Goal: Navigation & Orientation: Find specific page/section

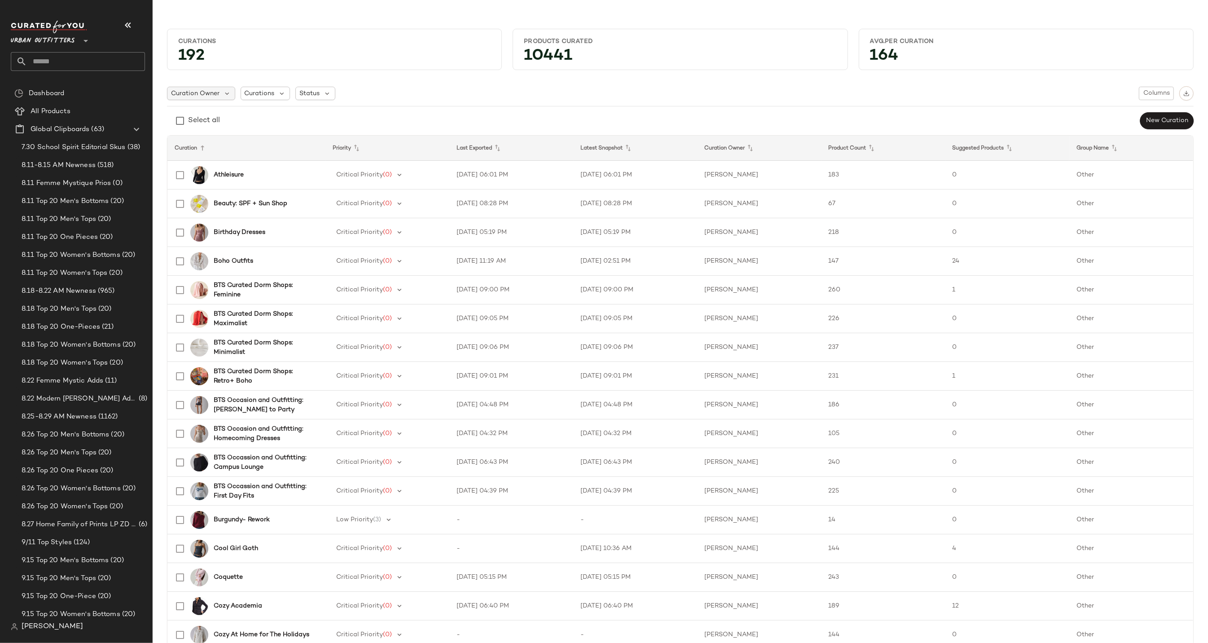
click at [193, 92] on span "Curation Owner" at bounding box center [195, 93] width 48 height 9
click at [91, 197] on span "8.11 Top 20 Men's Bottoms" at bounding box center [66, 201] width 88 height 10
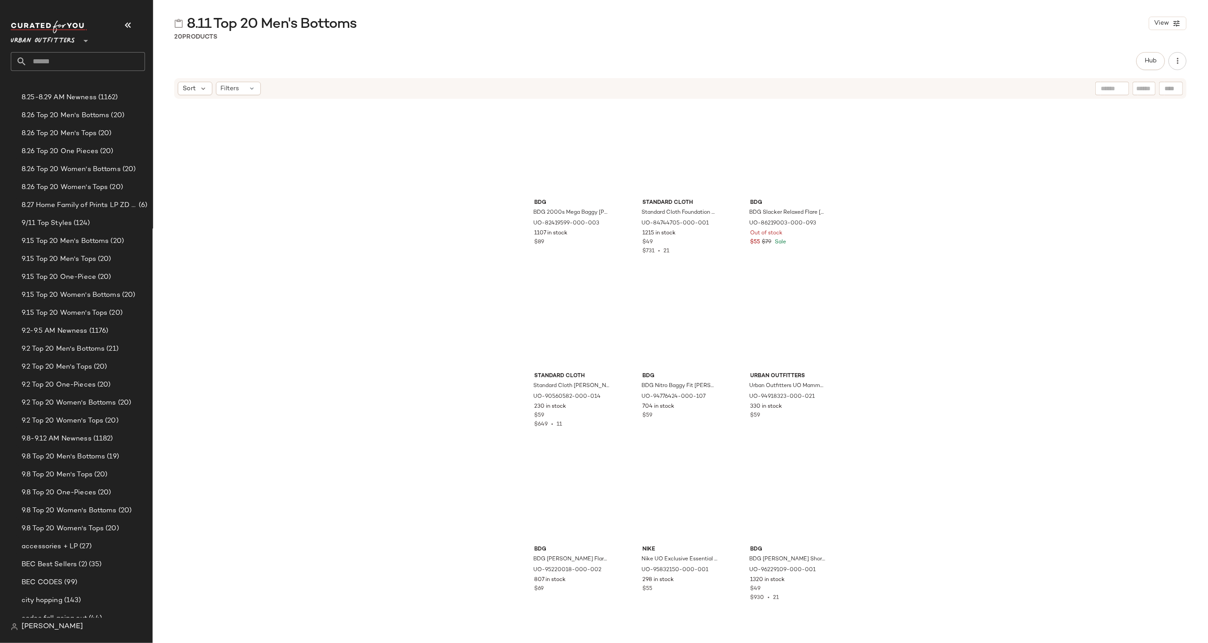
scroll to position [500, 0]
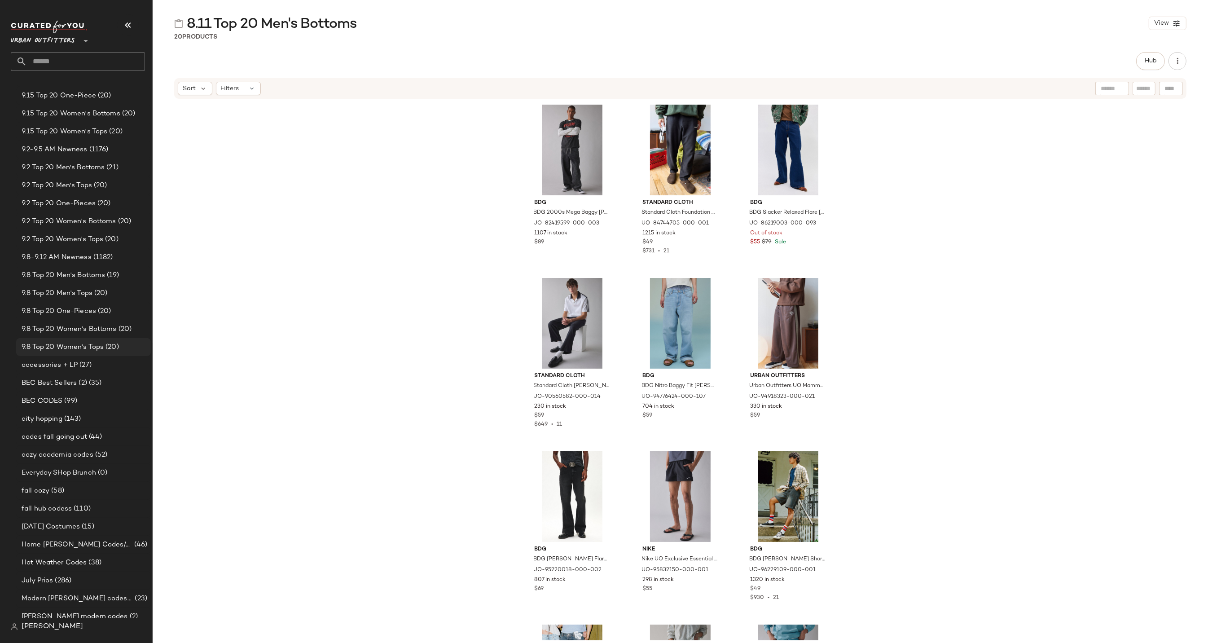
click at [78, 339] on div "9.8 Top 20 Women's Tops (20)" at bounding box center [83, 347] width 135 height 18
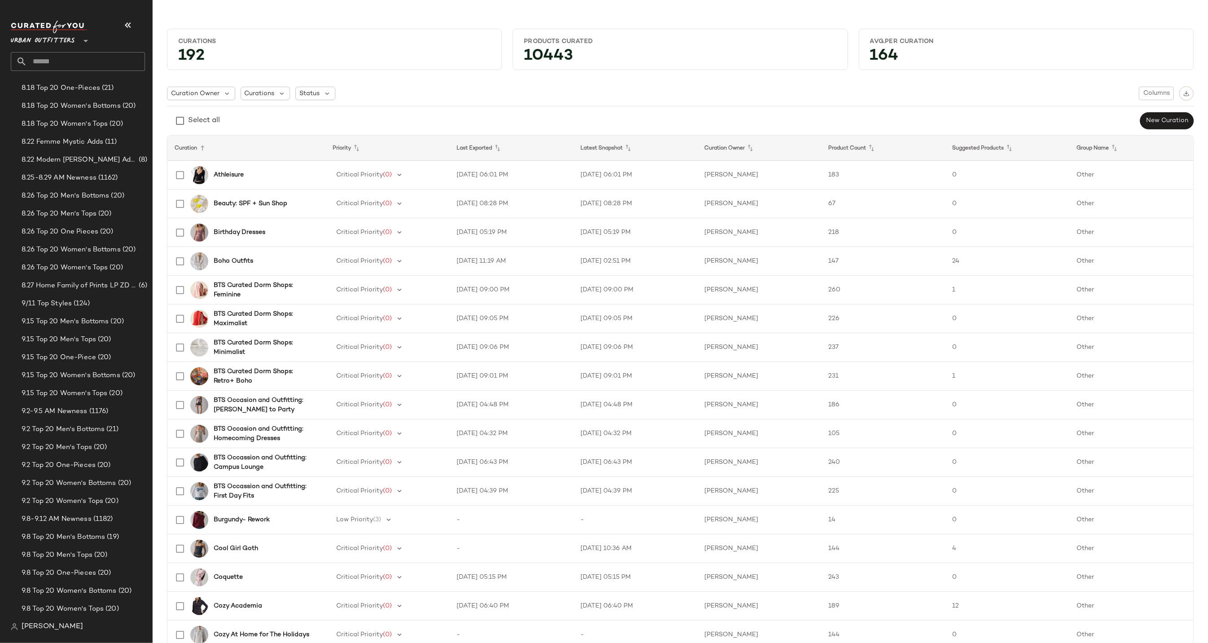
scroll to position [447, 0]
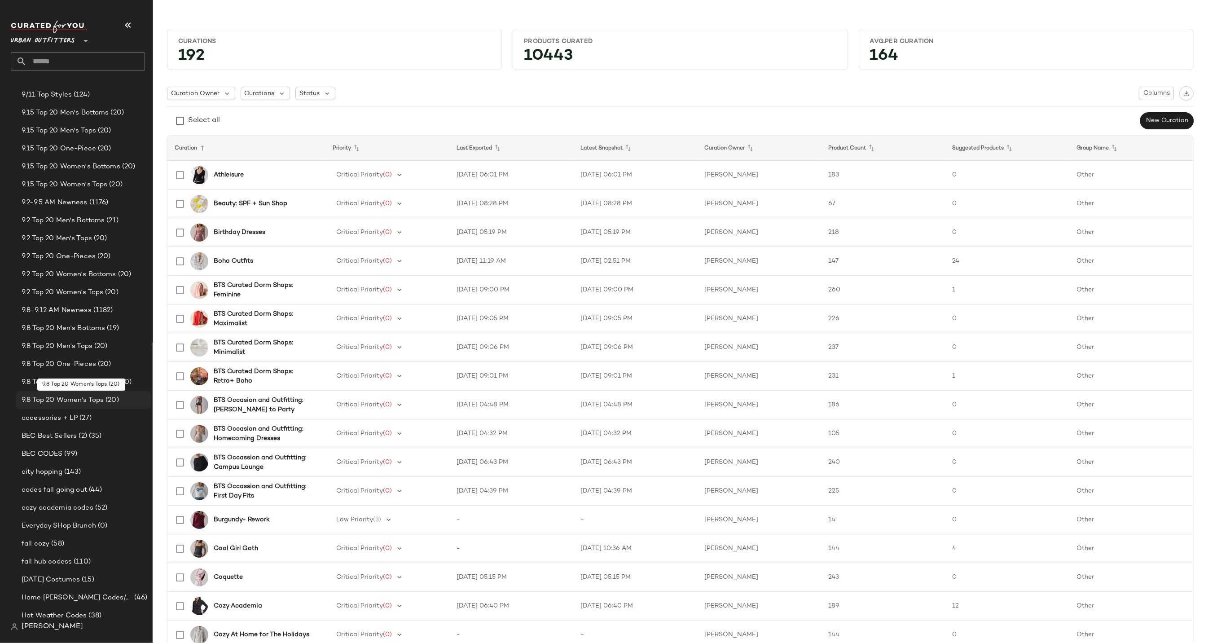
click at [89, 399] on span "9.8 Top 20 Women's Tops" at bounding box center [63, 400] width 82 height 10
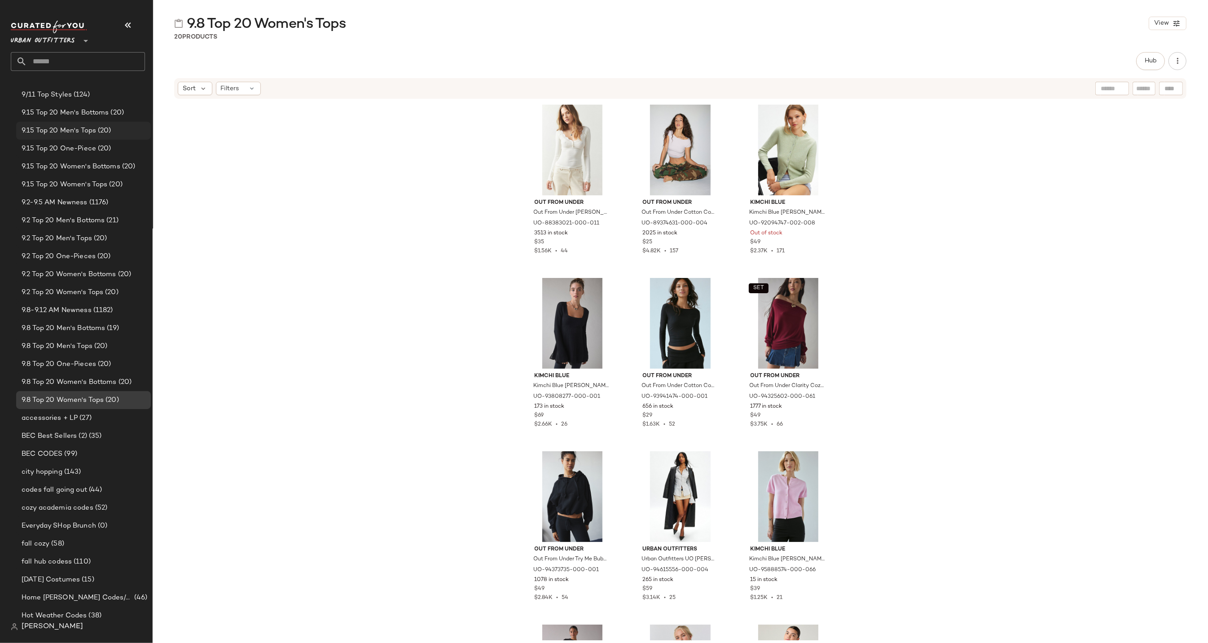
click at [100, 123] on div "9.15 Top 20 Men's Tops (20)" at bounding box center [83, 131] width 135 height 18
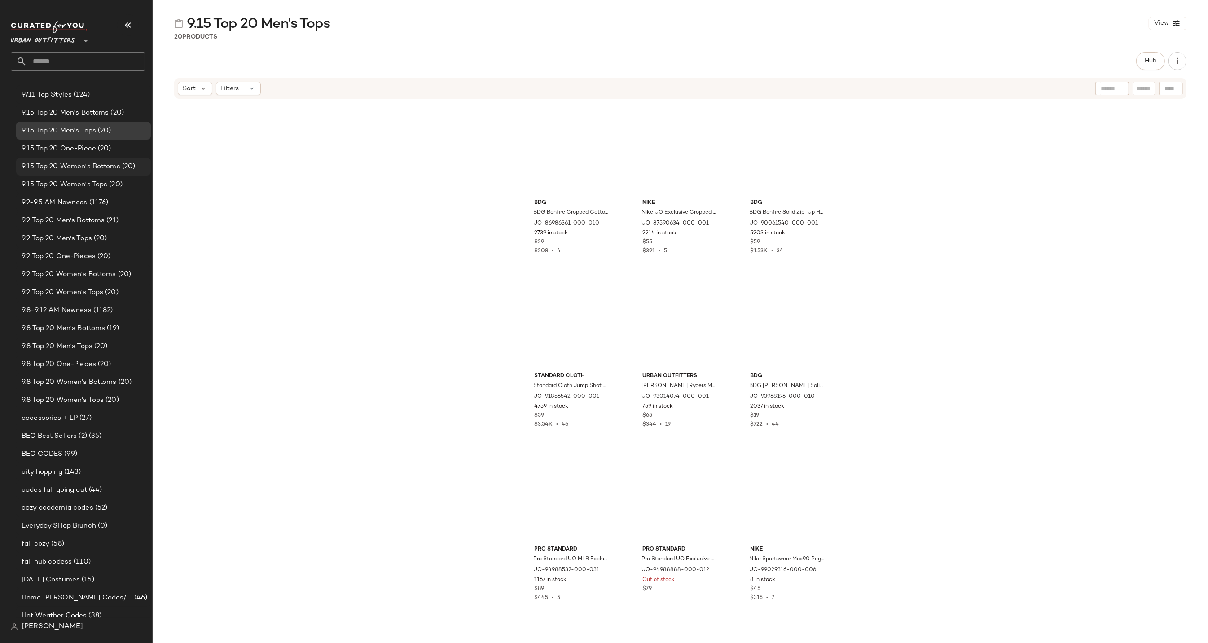
click at [93, 162] on span "9.15 Top 20 Women's Bottoms" at bounding box center [71, 167] width 99 height 10
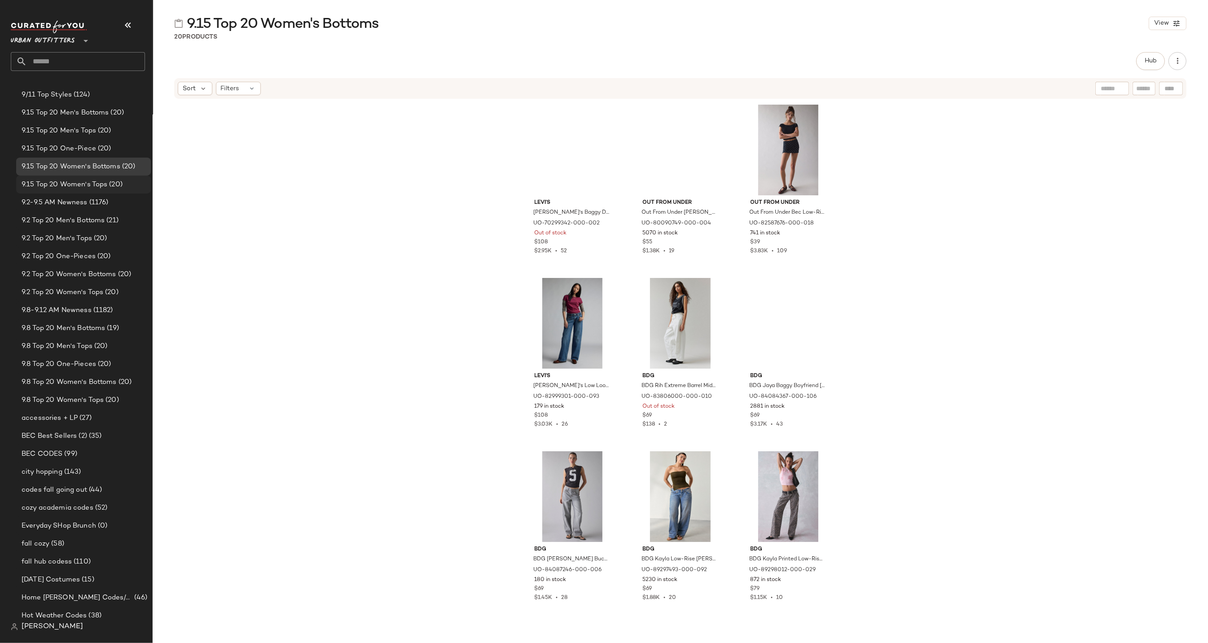
click at [94, 185] on span "9.15 Top 20 Women's Tops" at bounding box center [65, 185] width 86 height 10
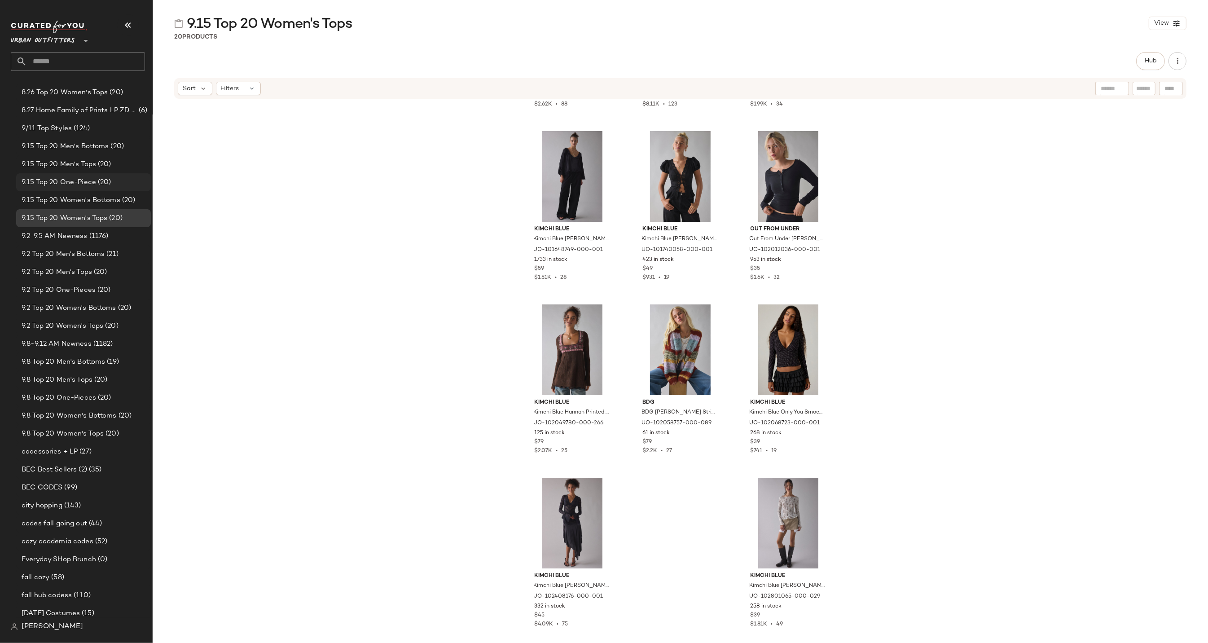
scroll to position [404, 0]
click at [100, 190] on span "(20)" at bounding box center [103, 192] width 15 height 10
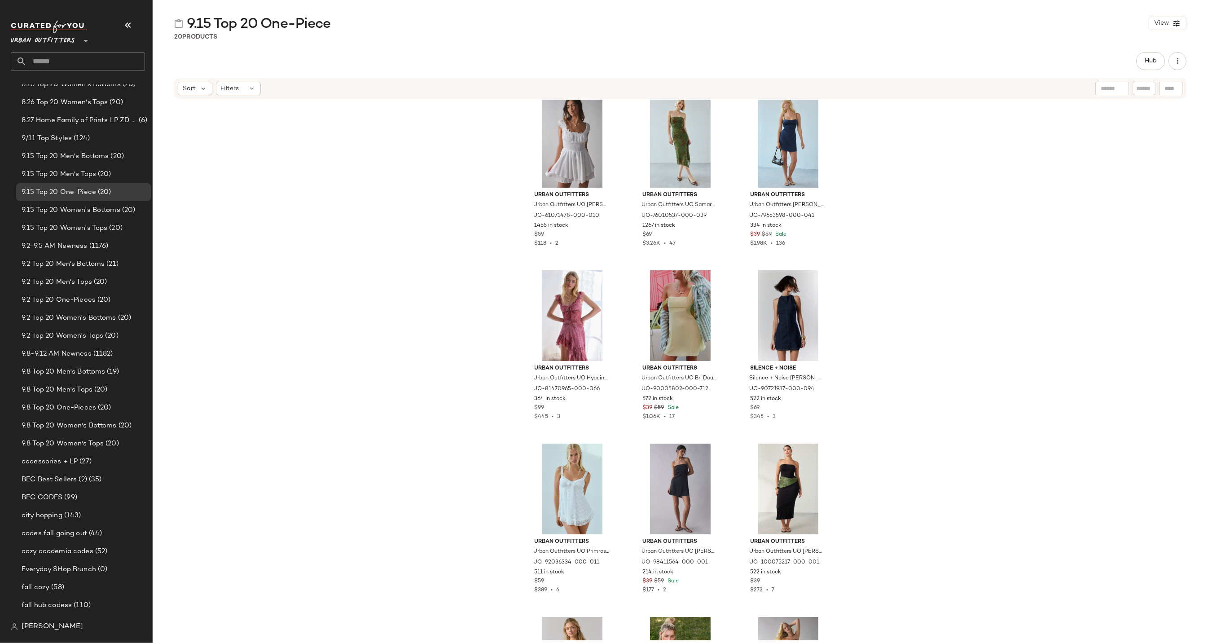
scroll to position [12, 0]
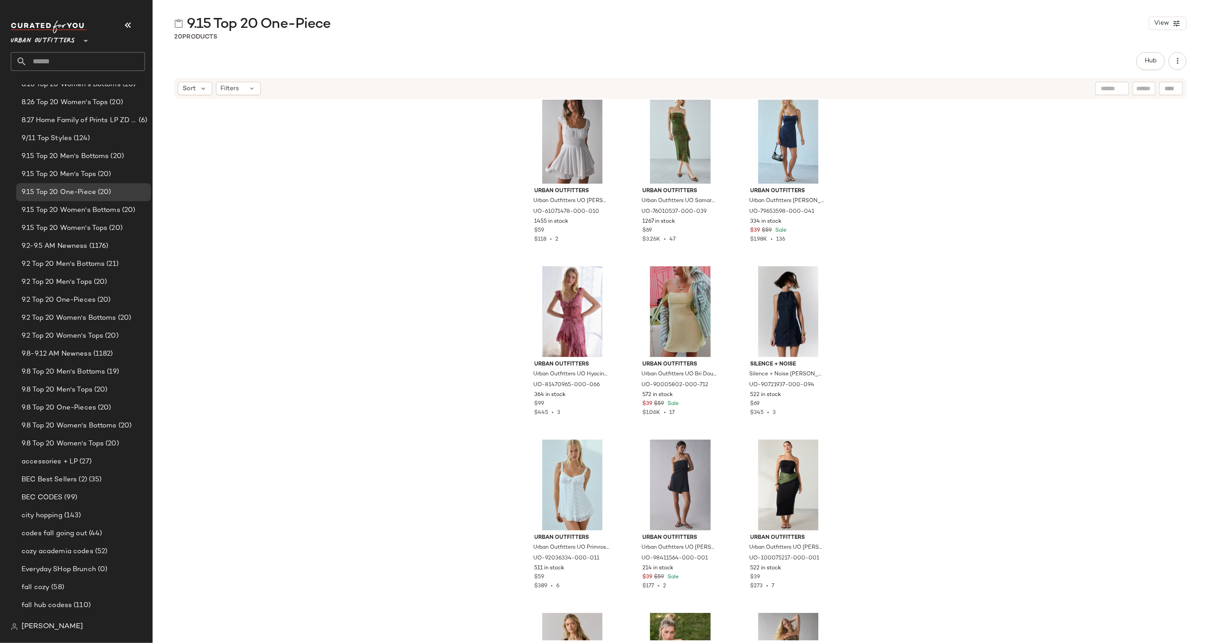
click at [414, 237] on div "Urban Outfitters Urban Outfitters UO [PERSON_NAME] Tiered Ruffle Romper in Whit…" at bounding box center [680, 370] width 1055 height 540
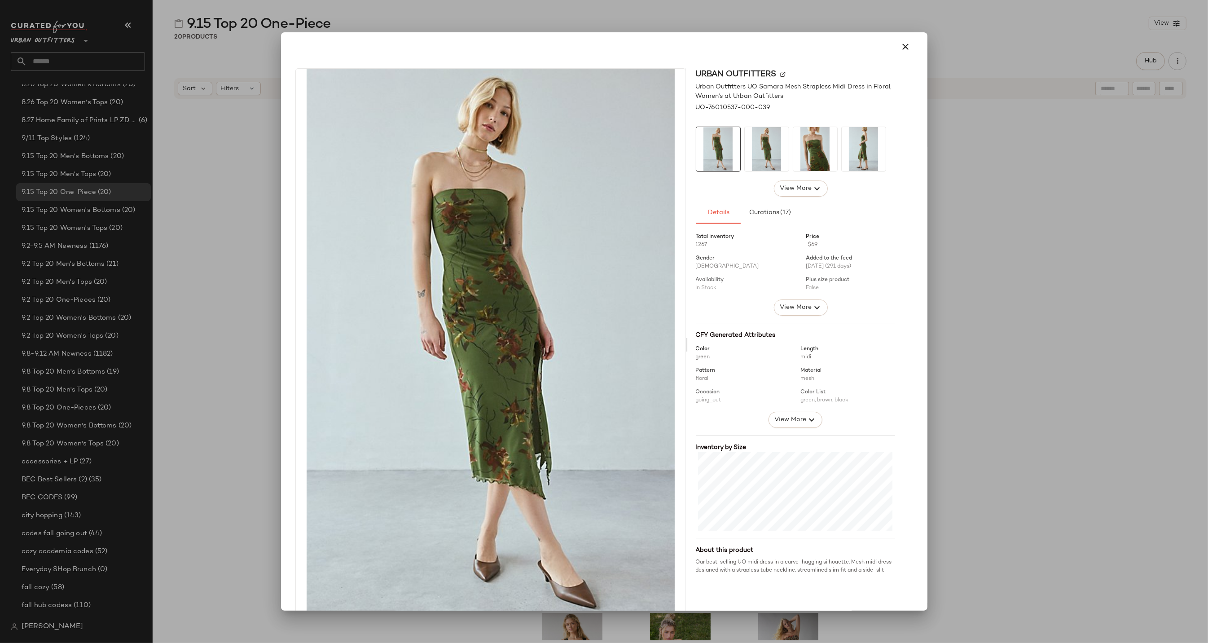
click at [286, 205] on div "Urban Outfitters Urban Outfitters UO Samara Mesh Strapless Midi Dress in Floral…" at bounding box center [604, 346] width 639 height 571
